Goal: Task Accomplishment & Management: Manage account settings

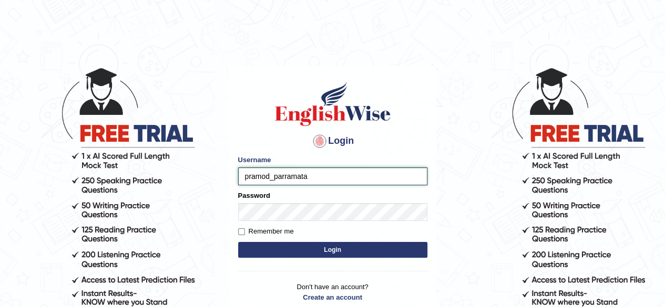
click at [311, 177] on input "pramod_parramata" at bounding box center [332, 177] width 189 height 18
type input "pramod_parramataa"
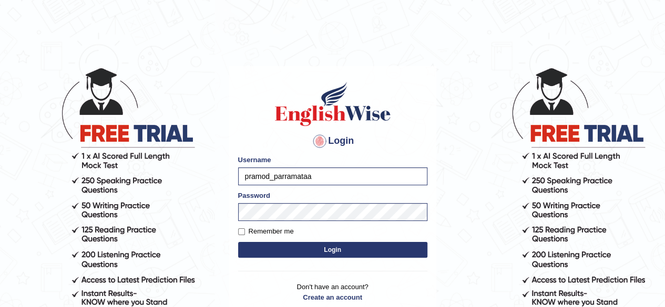
click at [310, 249] on button "Login" at bounding box center [332, 250] width 189 height 16
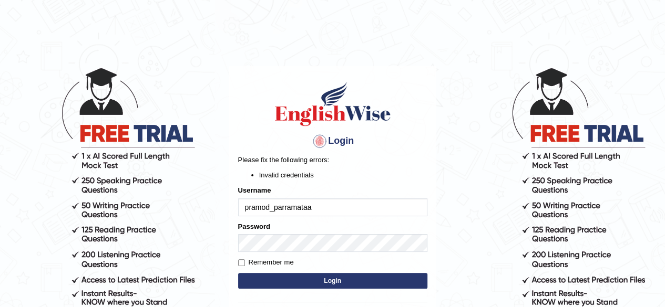
click at [314, 208] on input "pramod_parramataa" at bounding box center [332, 208] width 189 height 18
type input "p"
type input "pramod_parramataa"
click at [313, 279] on button "Login" at bounding box center [332, 281] width 189 height 16
click at [317, 207] on input "pramod_parramataa" at bounding box center [332, 208] width 189 height 18
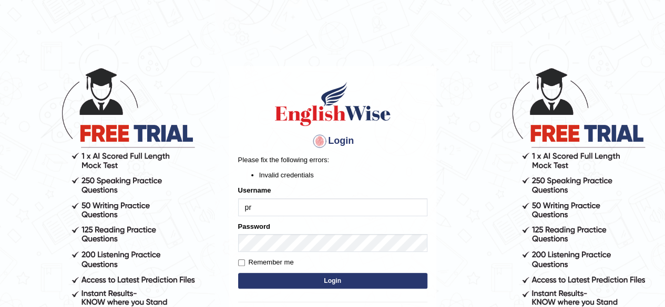
type input "p"
type input "pramod_parramataa"
click at [307, 284] on button "Login" at bounding box center [332, 281] width 189 height 16
